Goal: Task Accomplishment & Management: Manage account settings

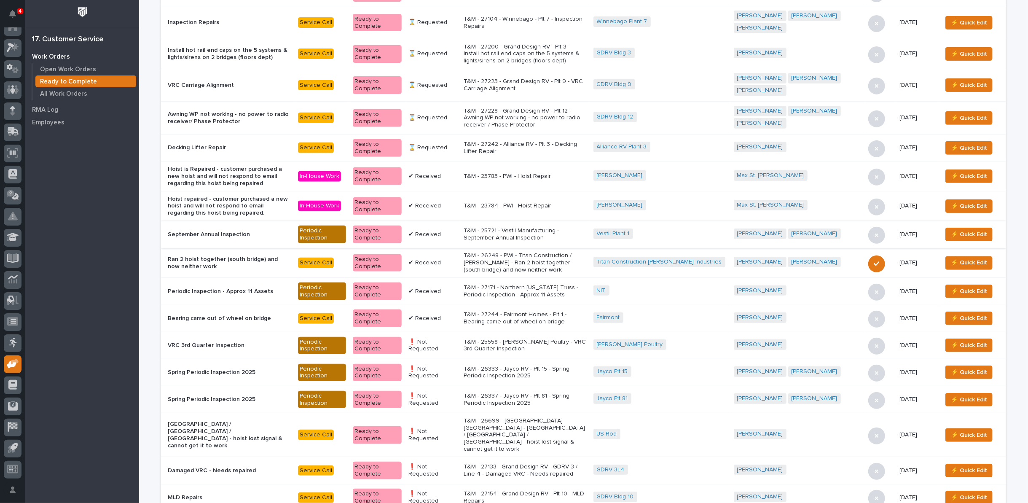
scroll to position [190, 0]
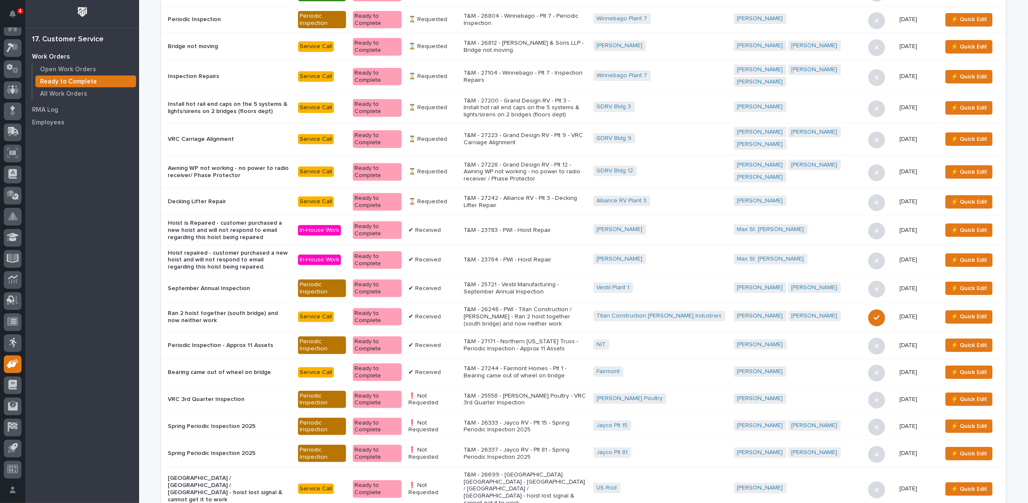
click at [548, 195] on p "T&M - 27242 - Alliance RV - Plt 3 - Decking Lifter Repair" at bounding box center [525, 202] width 123 height 14
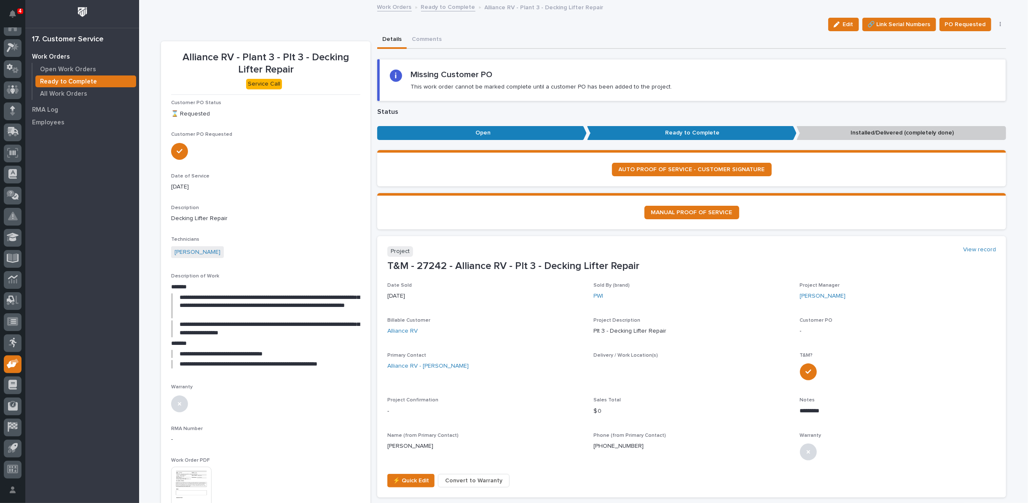
scroll to position [140, 0]
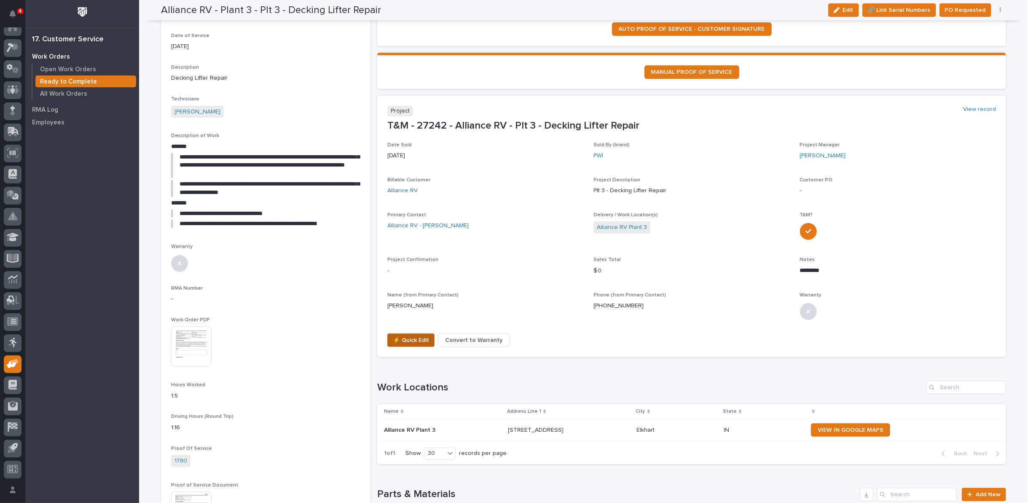
click at [416, 338] on span "⚡ Quick Edit" at bounding box center [411, 340] width 36 height 10
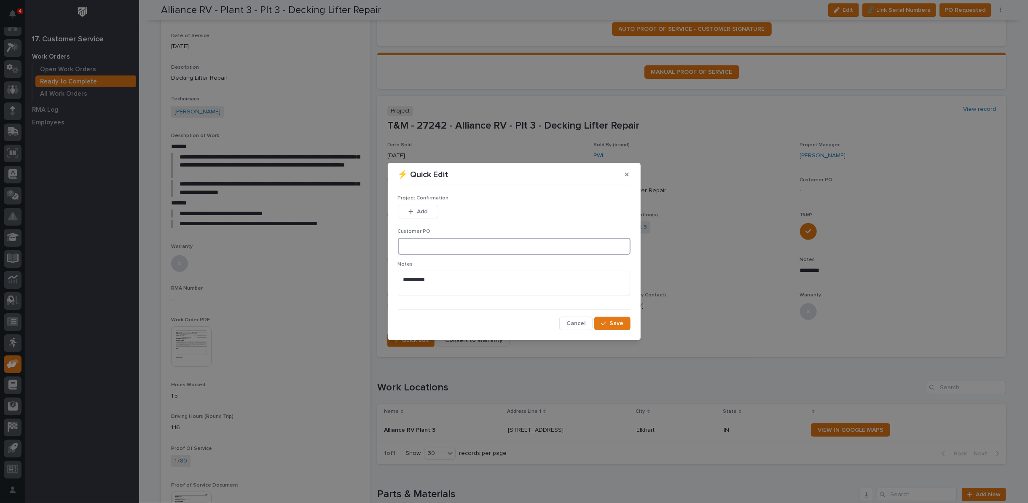
click at [434, 243] on input at bounding box center [514, 246] width 233 height 17
type input "No PO Required"
click at [425, 210] on span "Add" at bounding box center [422, 212] width 11 height 8
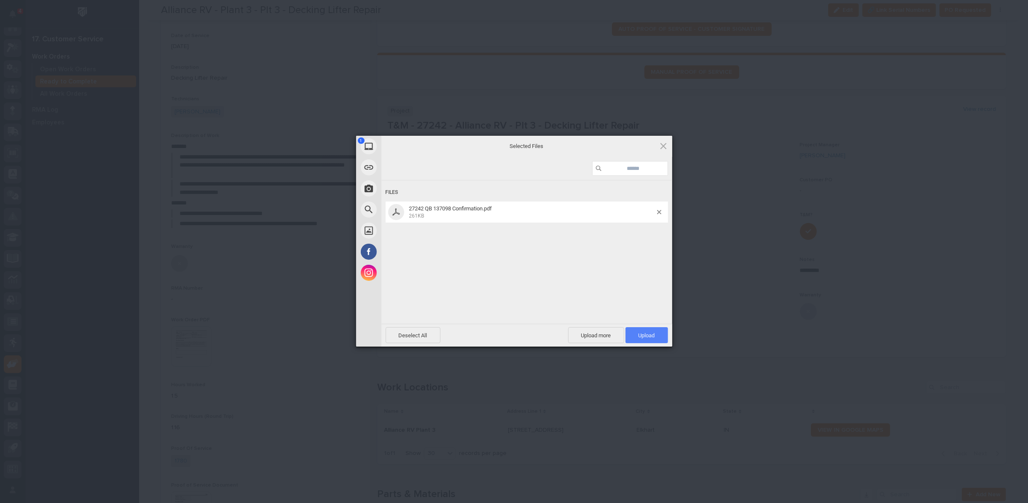
click at [644, 336] on span "Upload 1" at bounding box center [647, 335] width 16 height 6
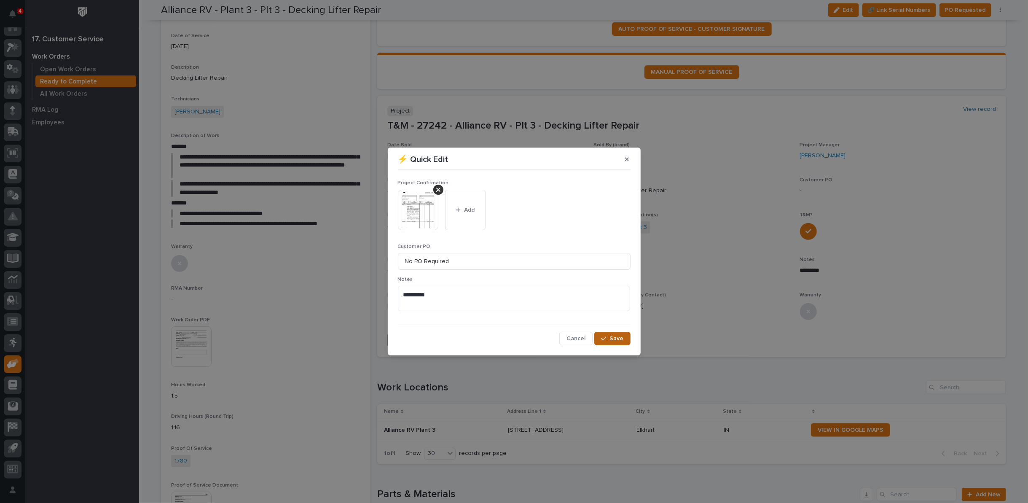
click at [616, 336] on span "Save" at bounding box center [617, 339] width 14 height 8
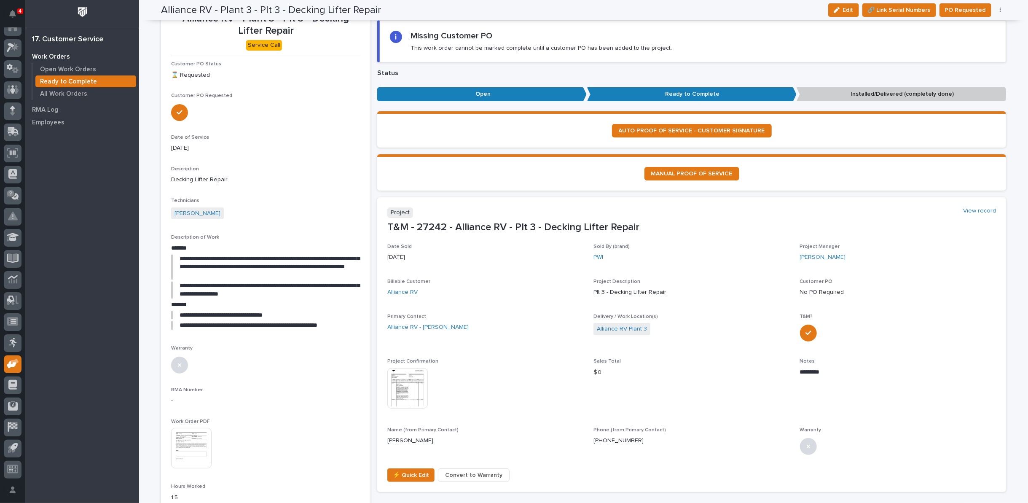
scroll to position [0, 0]
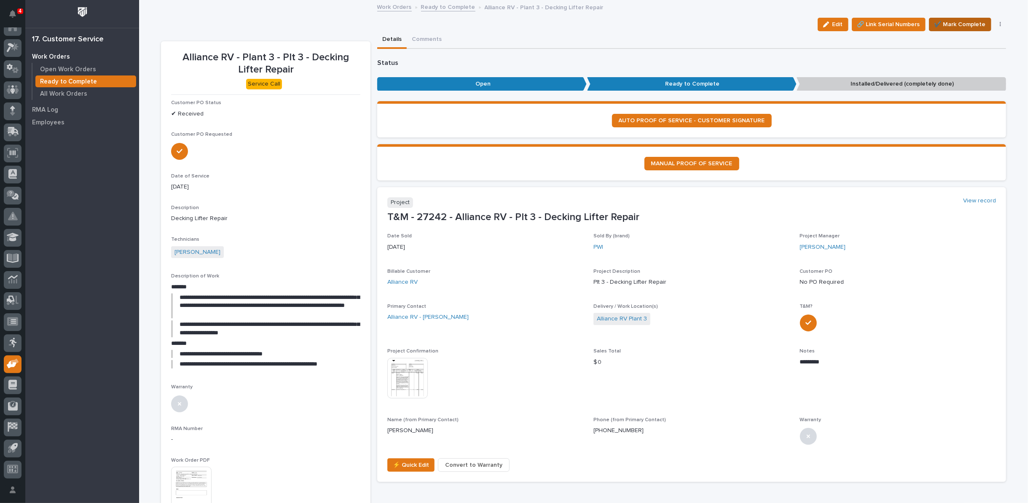
click at [961, 27] on span "✔️ Mark Complete" at bounding box center [960, 24] width 51 height 10
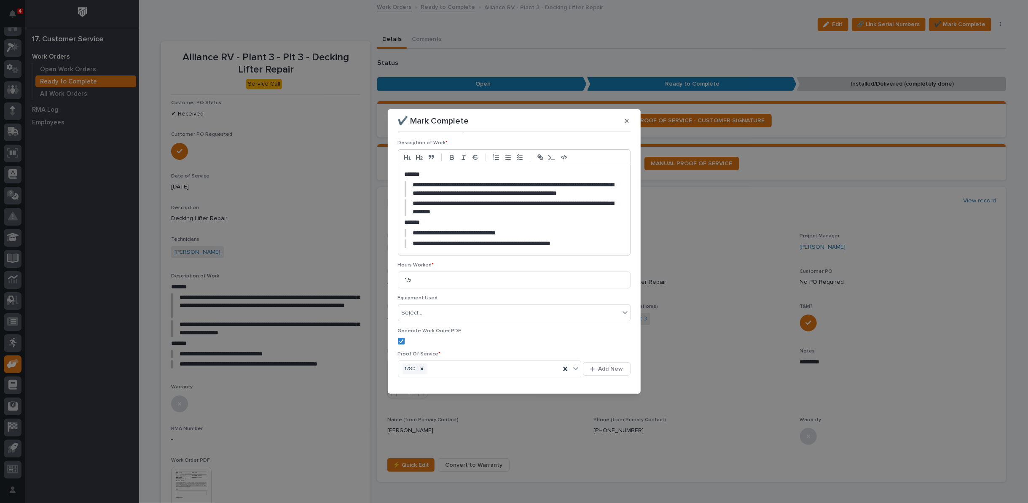
scroll to position [92, 0]
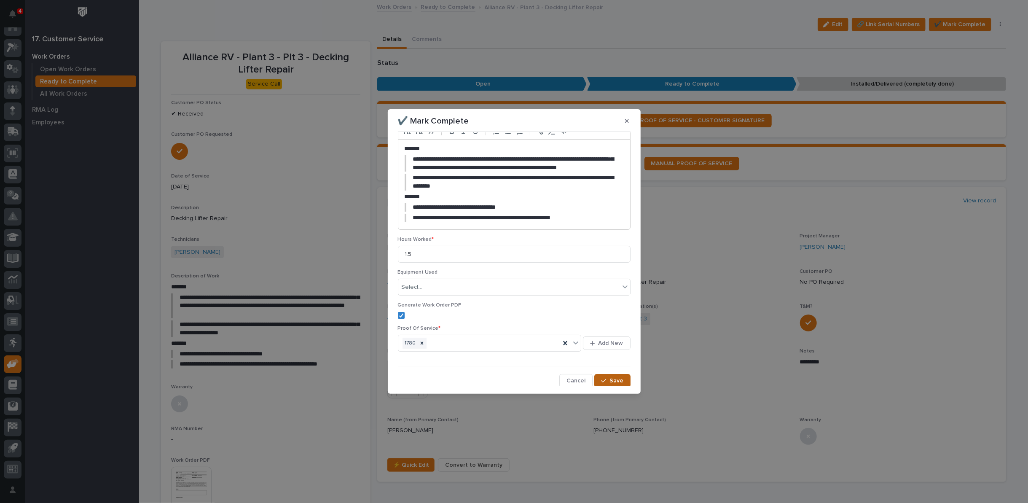
click at [603, 384] on button "Save" at bounding box center [613, 380] width 36 height 13
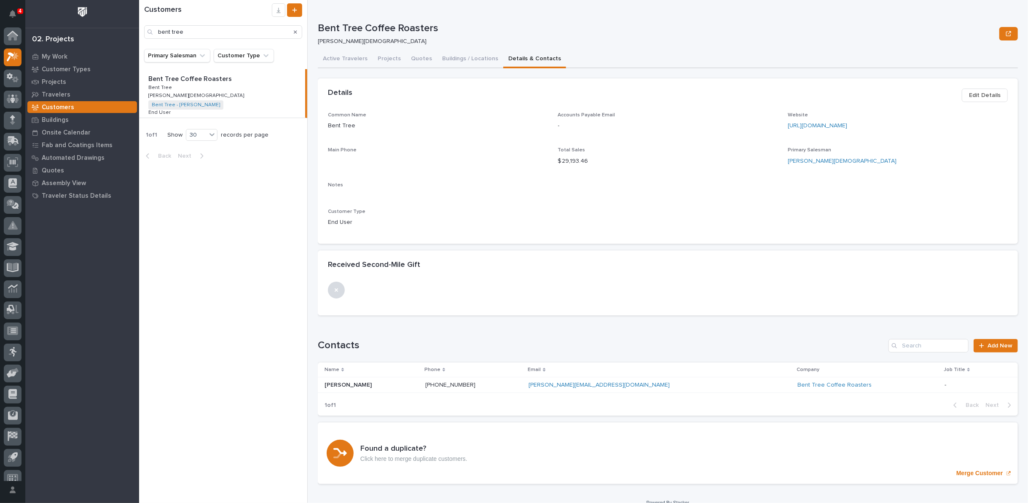
scroll to position [9, 0]
click at [10, 155] on icon at bounding box center [12, 153] width 11 height 10
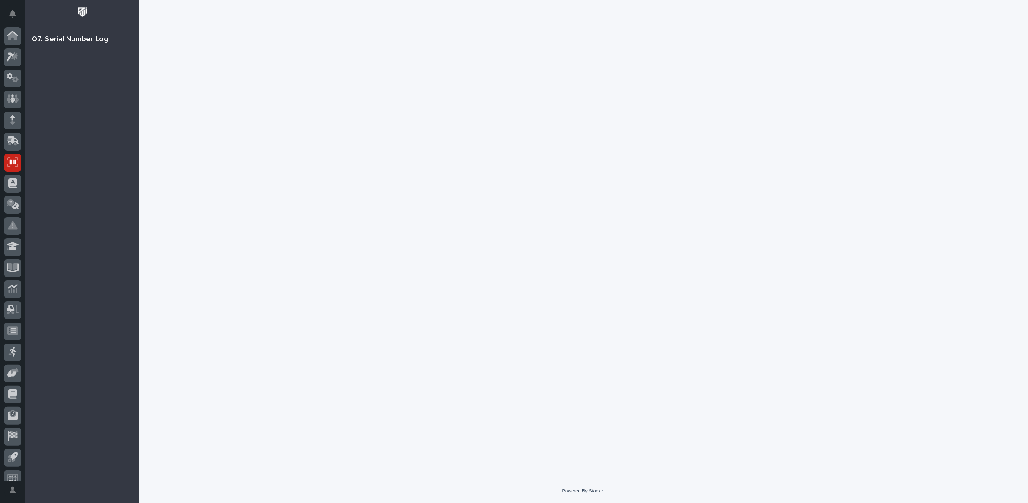
scroll to position [9, 0]
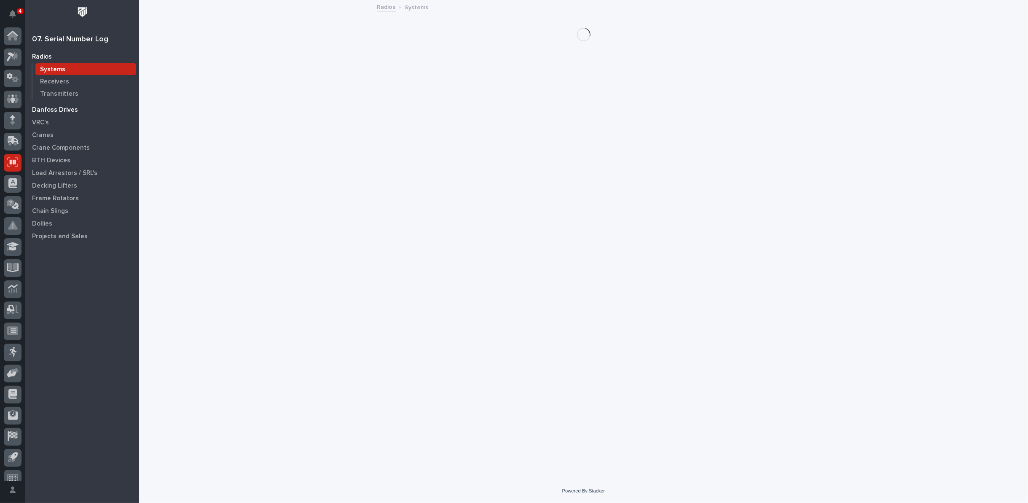
scroll to position [9, 0]
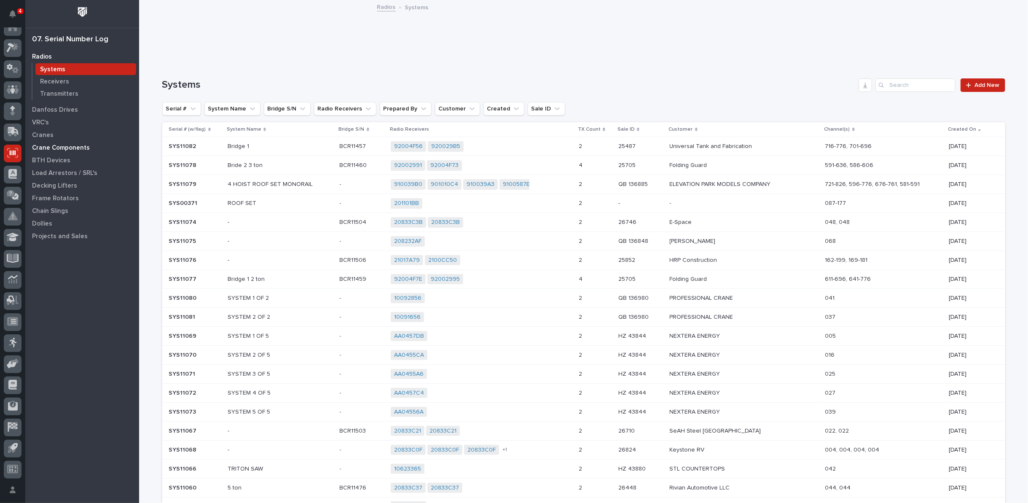
click at [62, 147] on p "Crane Components" at bounding box center [61, 148] width 58 height 8
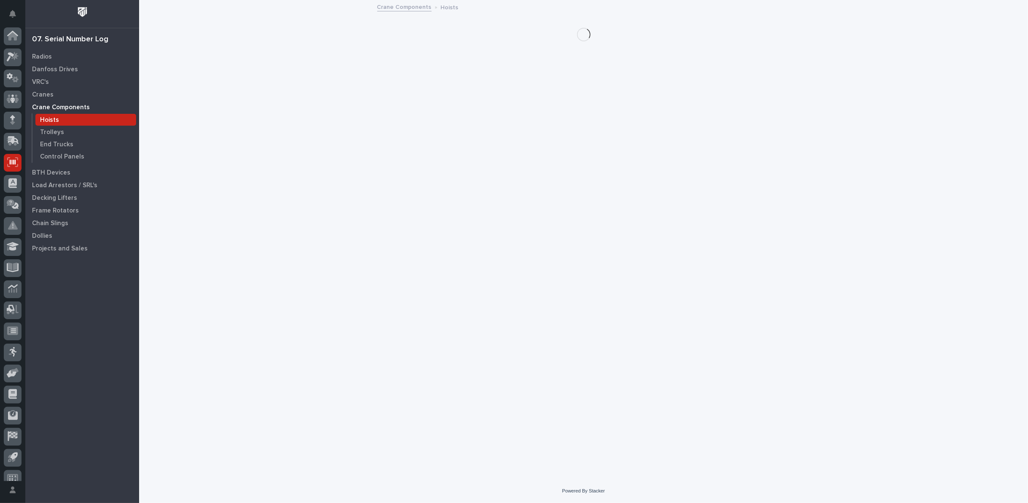
scroll to position [9, 0]
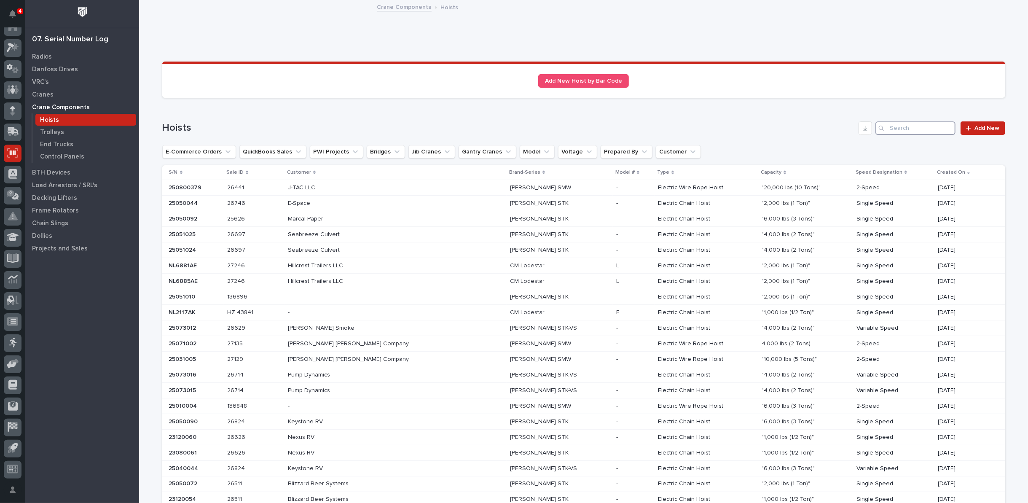
click at [909, 129] on input "Search" at bounding box center [916, 127] width 80 height 13
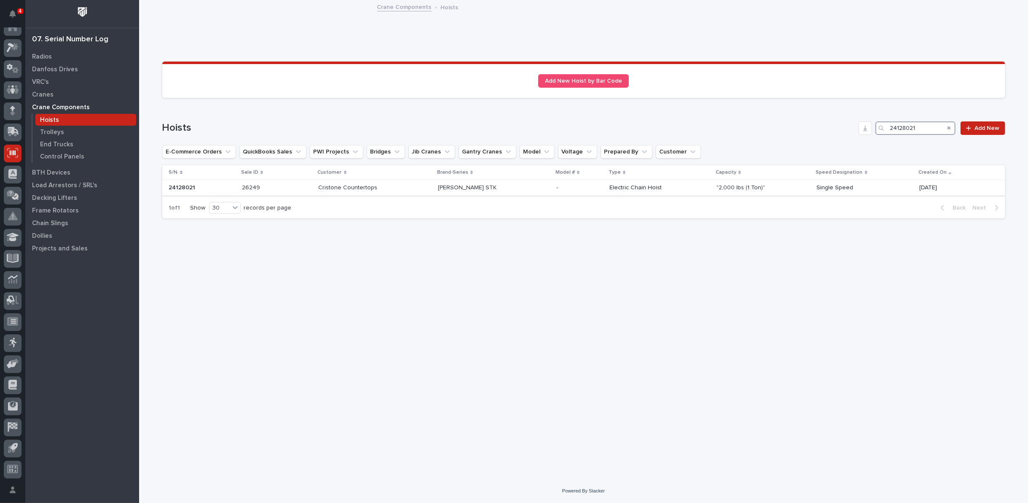
type input "24128021"
click at [380, 187] on p "Cristone Countertops" at bounding box center [349, 187] width 61 height 9
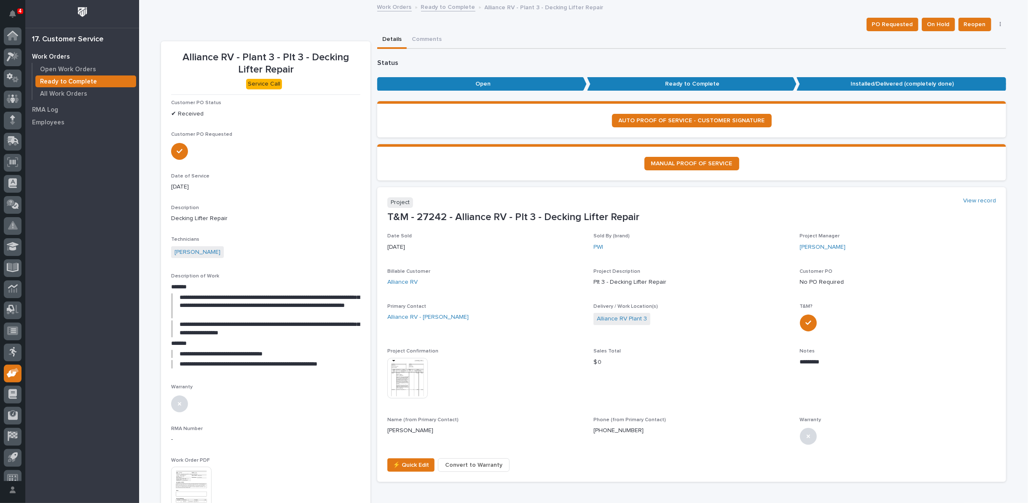
scroll to position [9, 0]
click at [430, 8] on link "Ready to Complete" at bounding box center [448, 7] width 54 height 10
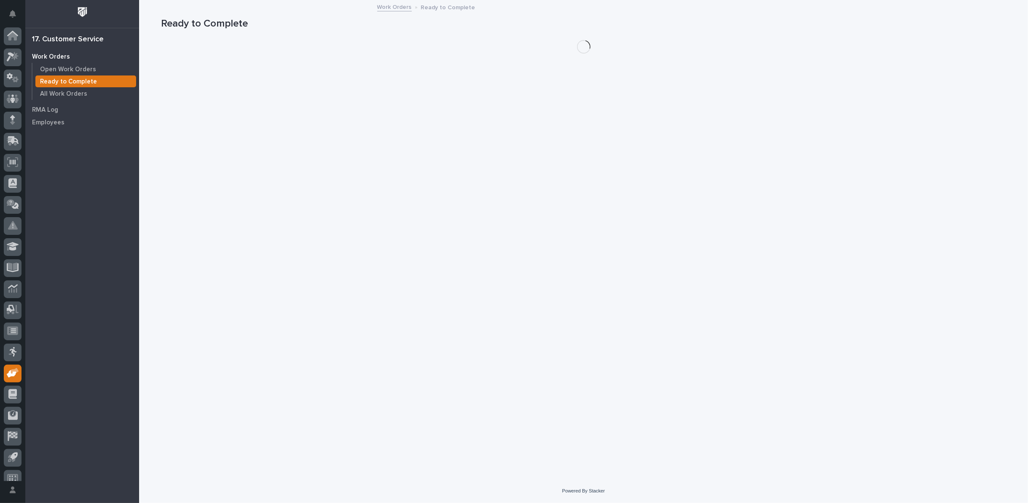
scroll to position [9, 0]
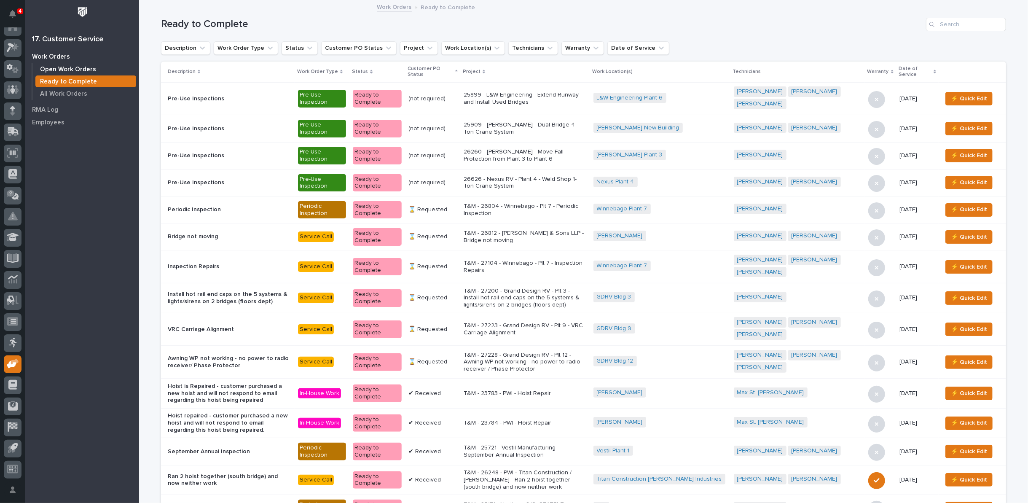
click at [79, 69] on p "Open Work Orders" at bounding box center [68, 70] width 56 height 8
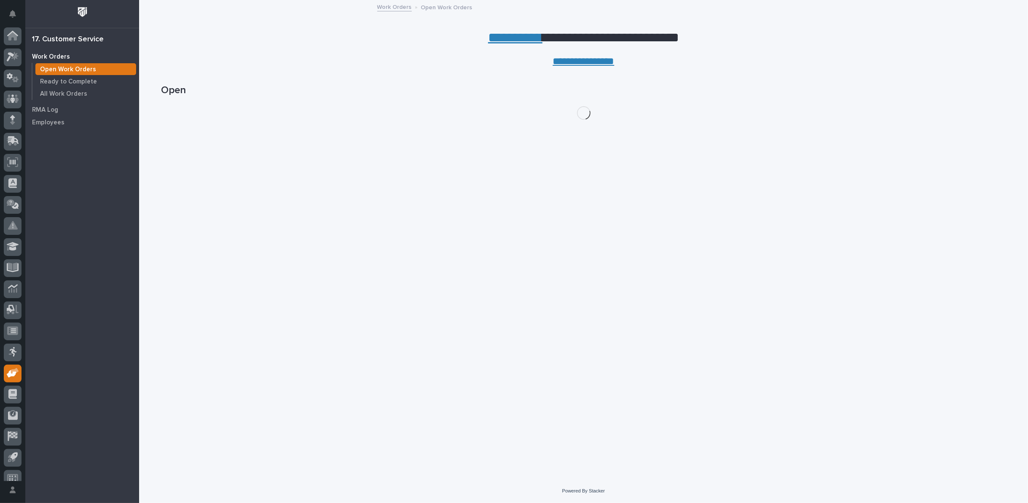
scroll to position [9, 0]
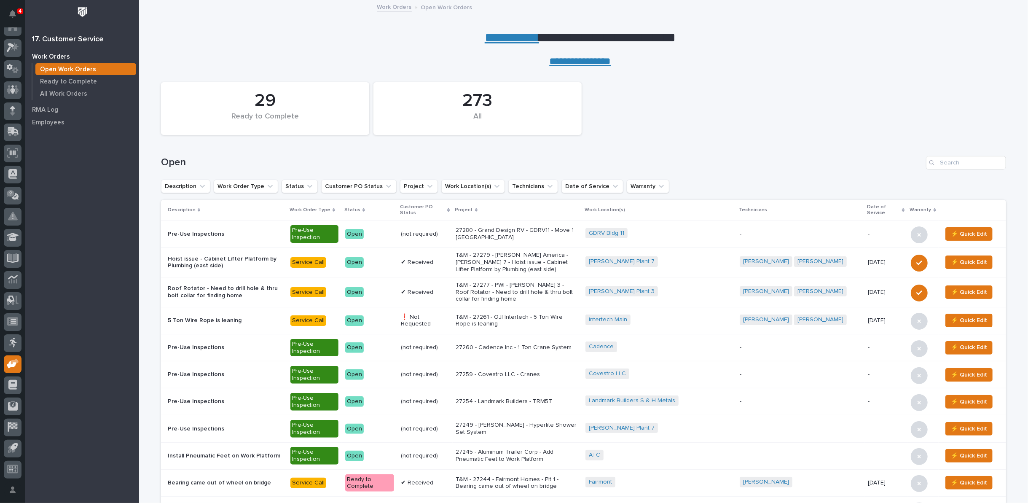
click at [509, 38] on link "**********" at bounding box center [512, 37] width 54 height 13
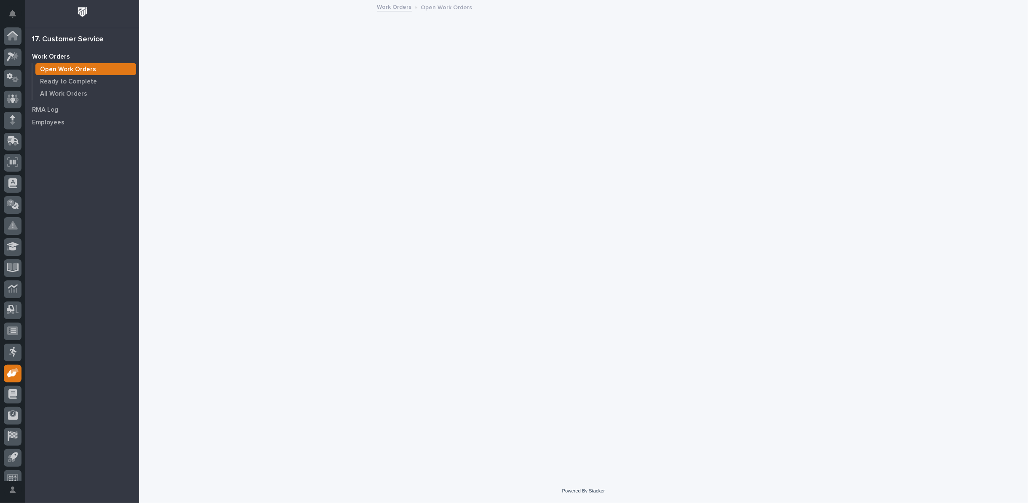
scroll to position [9, 0]
